Goal: Information Seeking & Learning: Learn about a topic

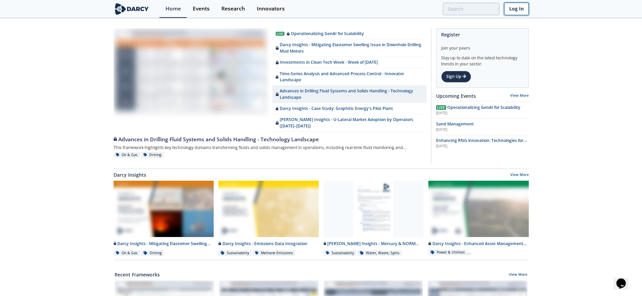
click at [519, 9] on link "Log In" at bounding box center [516, 9] width 25 height 12
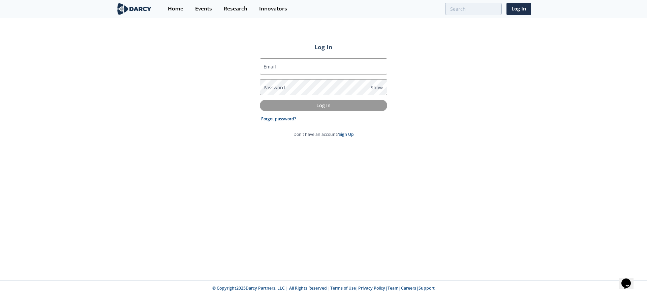
type input "[PERSON_NAME][EMAIL_ADDRESS][DOMAIN_NAME]"
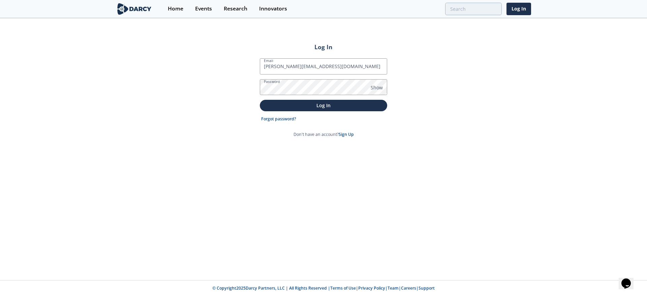
click at [309, 111] on form "Email [PERSON_NAME][EMAIL_ADDRESS][DOMAIN_NAME] Password Show Log In Forgot pas…" at bounding box center [323, 97] width 127 height 79
click at [312, 109] on button "Log In" at bounding box center [323, 105] width 127 height 11
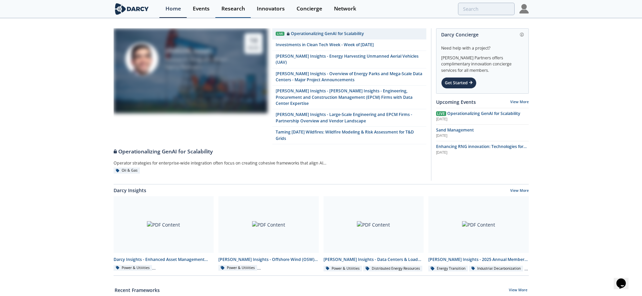
click at [236, 6] on div "Research" at bounding box center [234, 8] width 24 height 5
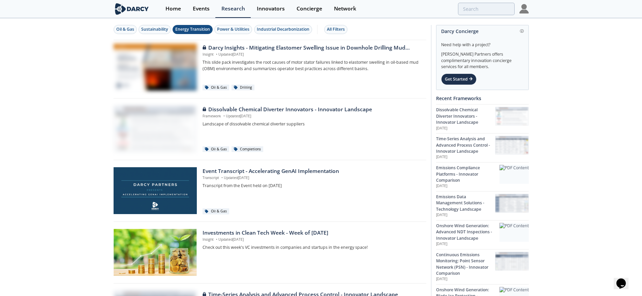
click at [186, 28] on div "Energy Transition" at bounding box center [192, 29] width 35 height 6
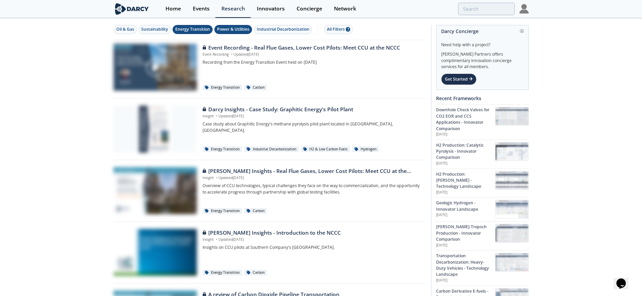
click at [238, 30] on div "Power & Utilities" at bounding box center [233, 29] width 32 height 6
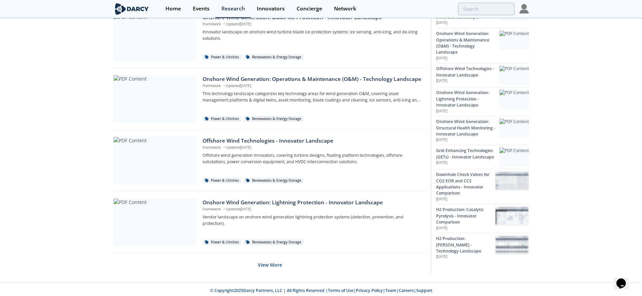
scroll to position [403, 0]
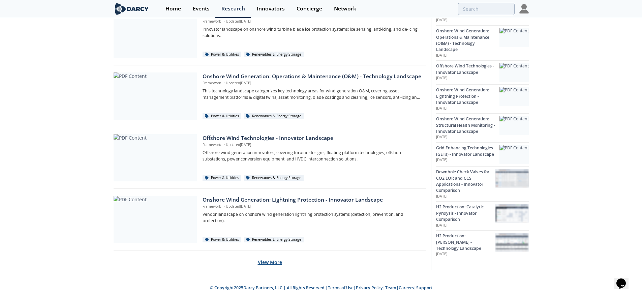
click at [281, 261] on button "View More" at bounding box center [270, 262] width 24 height 17
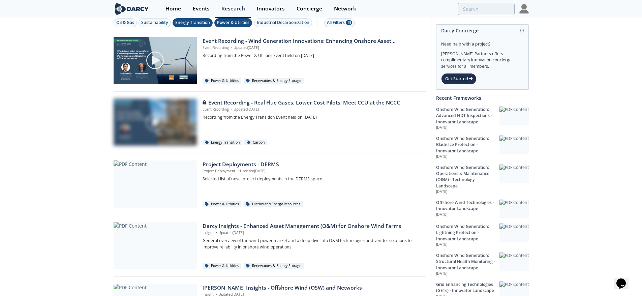
scroll to position [0, 0]
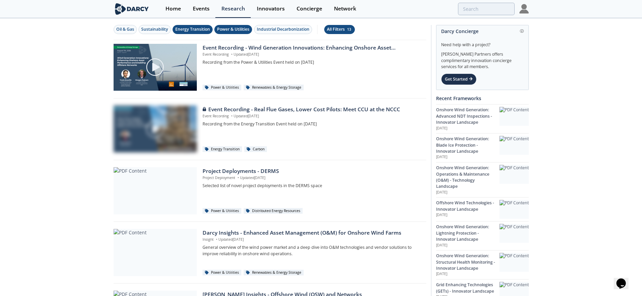
click at [355, 29] on button "All Filters 13" at bounding box center [339, 29] width 31 height 9
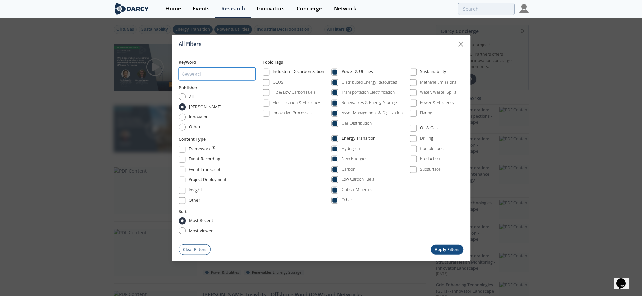
click at [204, 77] on input "search" at bounding box center [217, 74] width 77 height 12
type input "AMI"
click at [334, 70] on span at bounding box center [334, 72] width 5 height 5
click at [335, 138] on span at bounding box center [334, 138] width 5 height 5
click at [337, 72] on span at bounding box center [334, 72] width 5 height 5
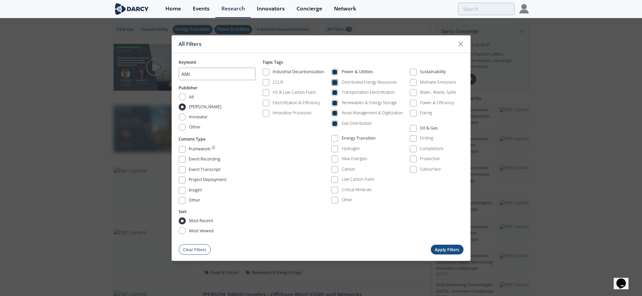
click at [337, 83] on span at bounding box center [334, 82] width 5 height 5
click at [337, 92] on span at bounding box center [334, 92] width 5 height 5
click at [336, 101] on span at bounding box center [334, 103] width 5 height 5
click at [337, 114] on span at bounding box center [334, 113] width 5 height 5
click at [337, 128] on label "Gas Distribution" at bounding box center [351, 123] width 40 height 9
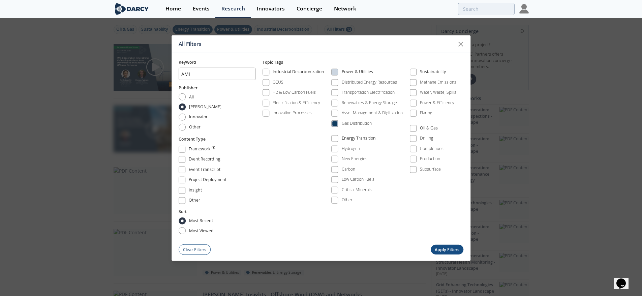
click at [338, 125] on span at bounding box center [334, 123] width 7 height 7
click at [335, 111] on span at bounding box center [334, 113] width 5 height 5
click at [334, 103] on span at bounding box center [334, 103] width 5 height 5
click at [335, 93] on span at bounding box center [334, 92] width 5 height 5
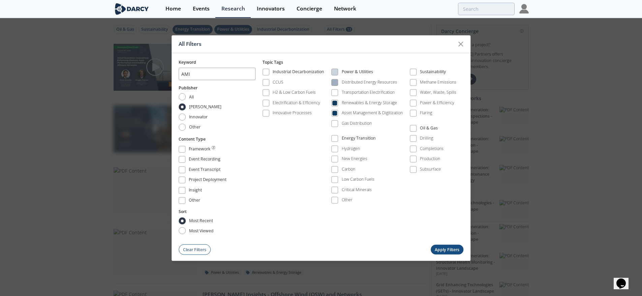
click at [334, 84] on span at bounding box center [334, 82] width 5 height 5
click at [335, 73] on span at bounding box center [334, 72] width 5 height 5
click at [448, 249] on button "Apply Filters" at bounding box center [447, 250] width 33 height 10
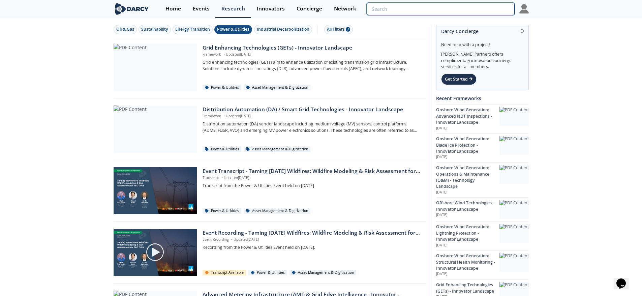
click at [468, 8] on input "search" at bounding box center [441, 9] width 148 height 12
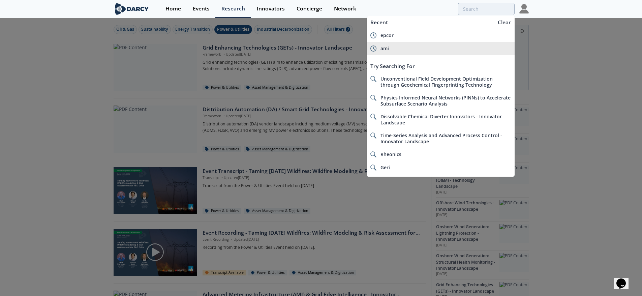
click at [381, 49] on span "ami" at bounding box center [385, 48] width 8 height 6
type input "ami"
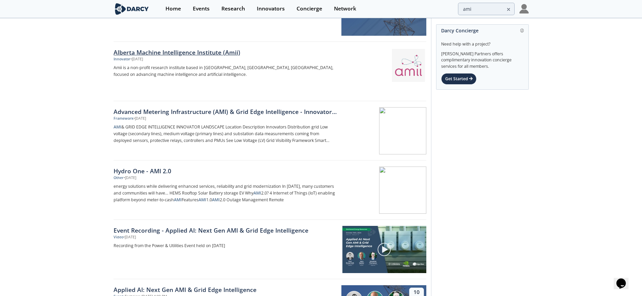
scroll to position [67, 0]
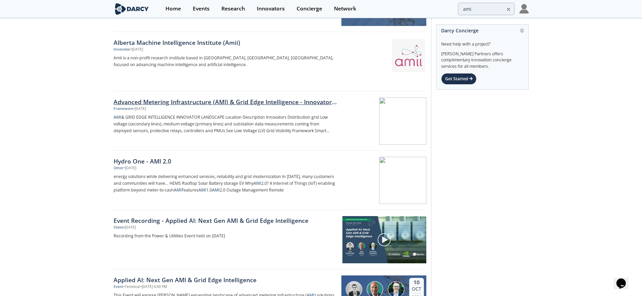
click at [260, 101] on div "Advanced Metering Infrastructure (AMI) & Grid Edge Intelligence - Innovator Lan…" at bounding box center [225, 101] width 223 height 9
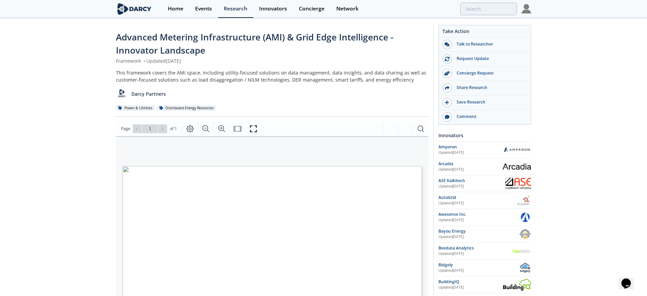
click at [252, 127] on icon "Fullscreen" at bounding box center [254, 129] width 8 height 8
click at [145, 41] on span "Advanced Metering Infrastructure (AMI) & Grid Edge Intelligence - Innovator Lan…" at bounding box center [253, 43] width 278 height 25
click at [149, 36] on span "Advanced Metering Infrastructure (AMI) & Grid Edge Intelligence - Innovator Lan…" at bounding box center [253, 43] width 278 height 25
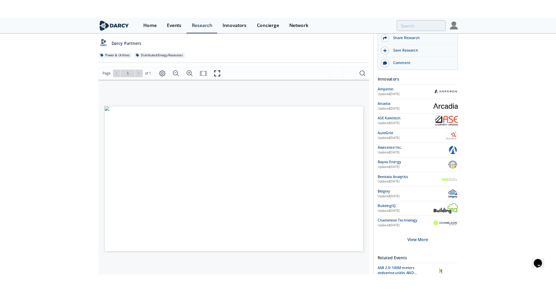
scroll to position [67, 0]
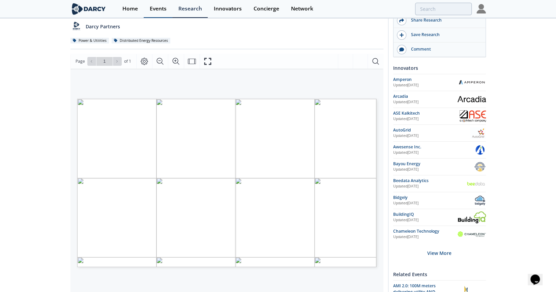
click at [160, 13] on link "Events" at bounding box center [158, 9] width 29 height 18
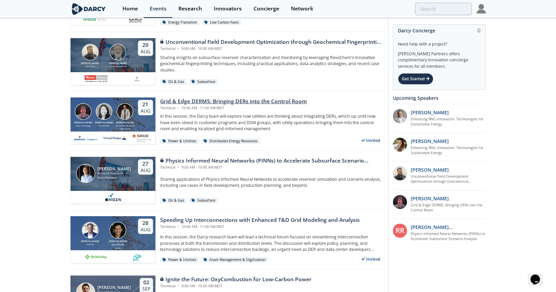
click at [245, 109] on div "Technical • 10:00 AM - 11:00 AM MDT" at bounding box center [233, 108] width 147 height 5
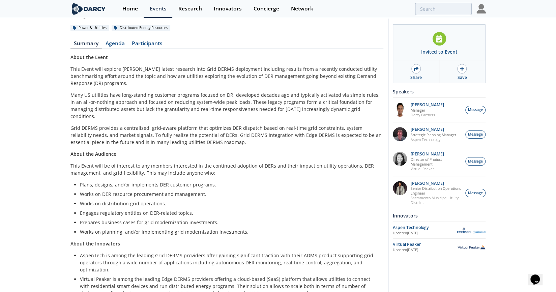
scroll to position [58, 0]
